Goal: Navigation & Orientation: Find specific page/section

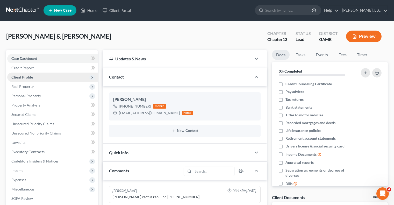
click at [45, 74] on span "Client Profile" at bounding box center [52, 77] width 90 height 9
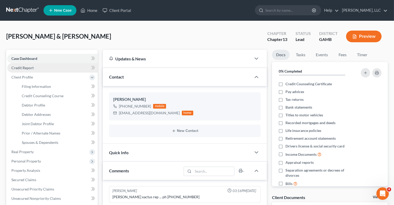
click at [43, 67] on link "Credit Report" at bounding box center [52, 67] width 90 height 9
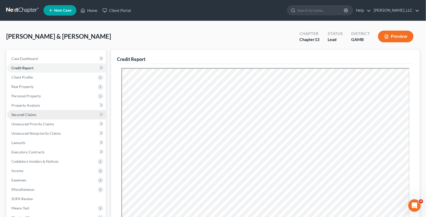
click at [55, 118] on link "Secured Claims" at bounding box center [56, 114] width 99 height 9
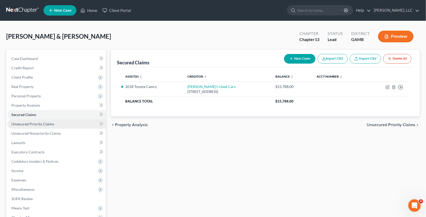
click at [56, 122] on link "Unsecured Priority Claims" at bounding box center [56, 123] width 99 height 9
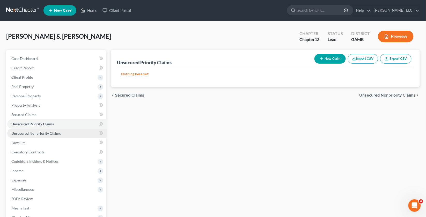
click at [59, 130] on link "Unsecured Nonpriority Claims" at bounding box center [56, 133] width 99 height 9
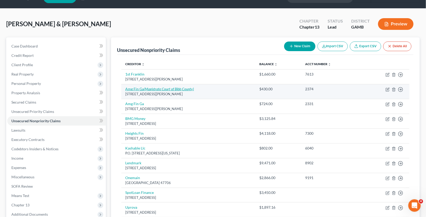
scroll to position [6, 0]
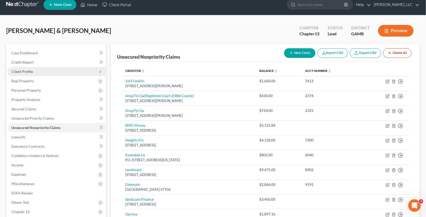
click at [57, 70] on span "Client Profile" at bounding box center [56, 71] width 99 height 9
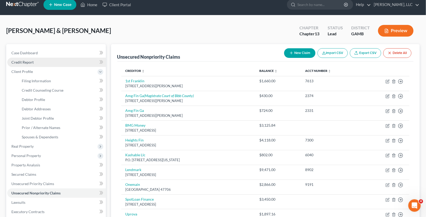
click at [33, 65] on link "Credit Report" at bounding box center [56, 62] width 99 height 9
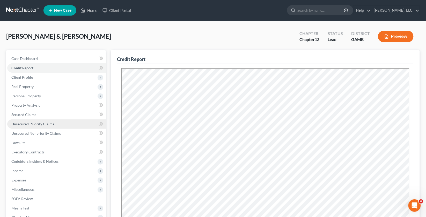
click at [49, 124] on span "Unsecured Priority Claims" at bounding box center [32, 124] width 43 height 4
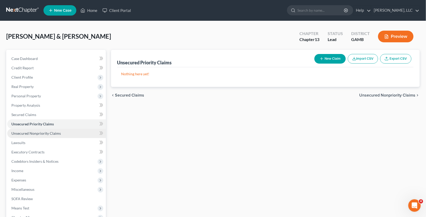
click at [70, 135] on link "Unsecured Nonpriority Claims" at bounding box center [56, 133] width 99 height 9
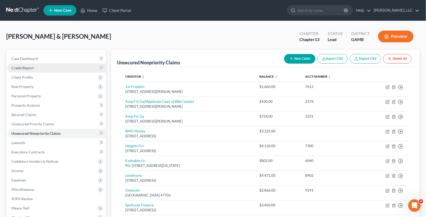
click at [63, 67] on link "Credit Report" at bounding box center [56, 67] width 99 height 9
